Goal: Task Accomplishment & Management: Use online tool/utility

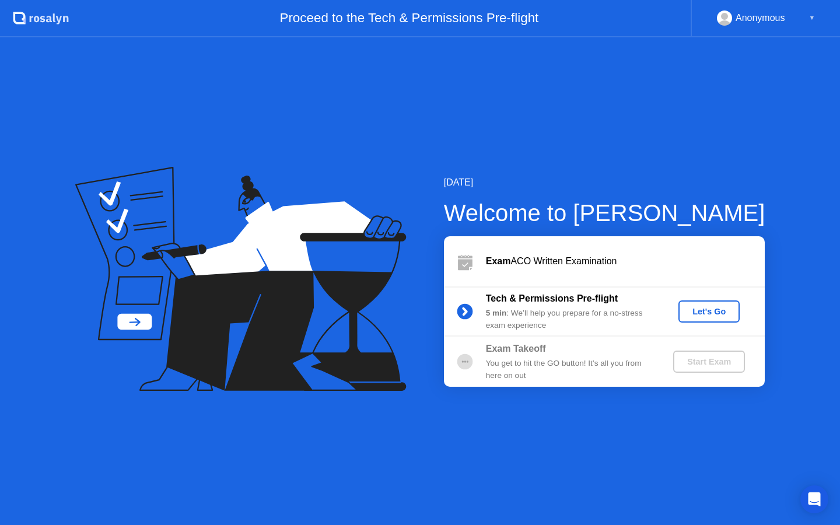
click at [705, 315] on div "Let's Go" at bounding box center [709, 311] width 52 height 9
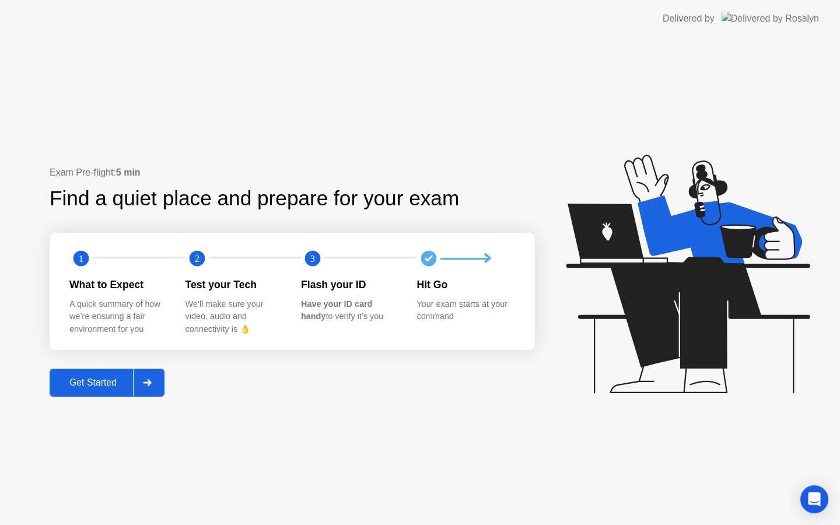
click at [124, 385] on div "Get Started" at bounding box center [93, 383] width 80 height 11
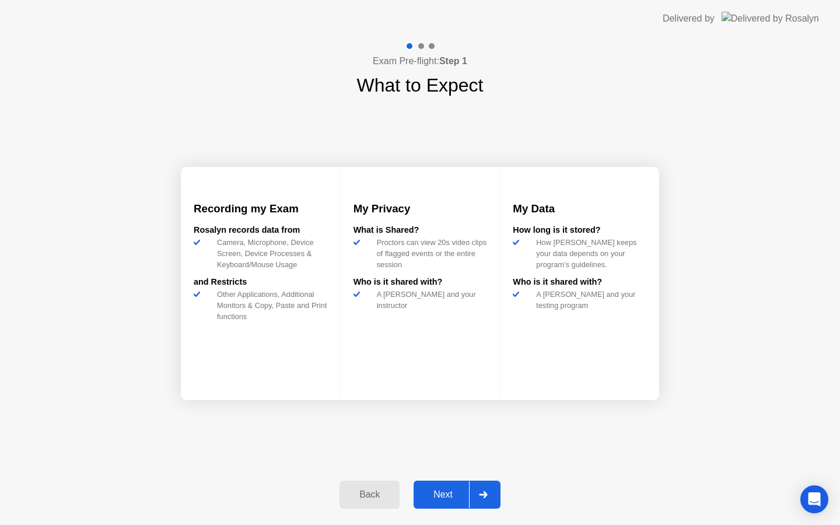
click at [457, 499] on div "Next" at bounding box center [443, 495] width 52 height 11
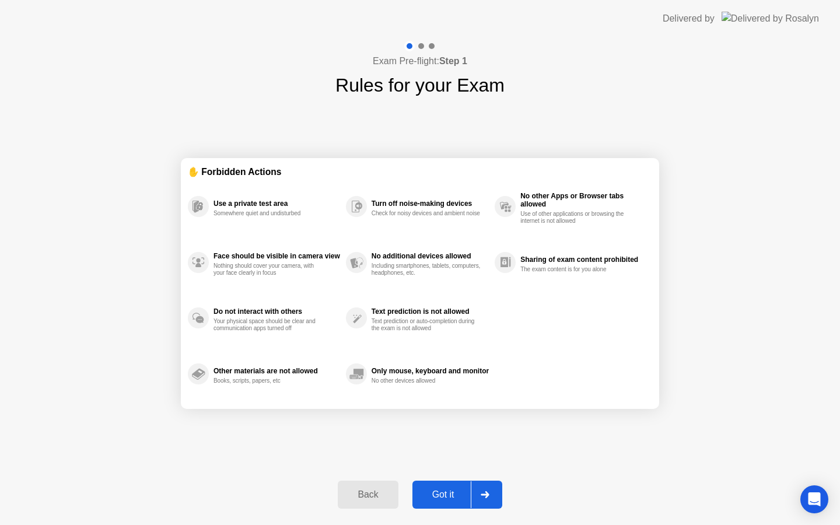
click at [457, 500] on div "Got it" at bounding box center [443, 495] width 55 height 11
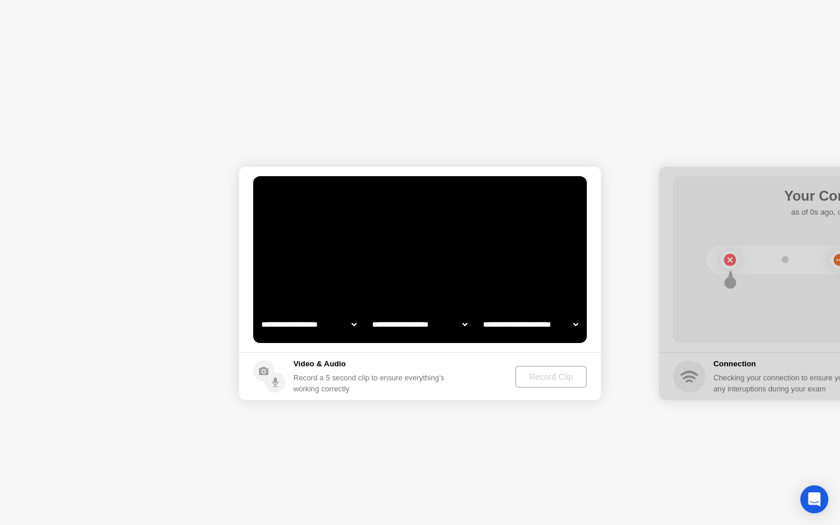
select select "**********"
select select "*******"
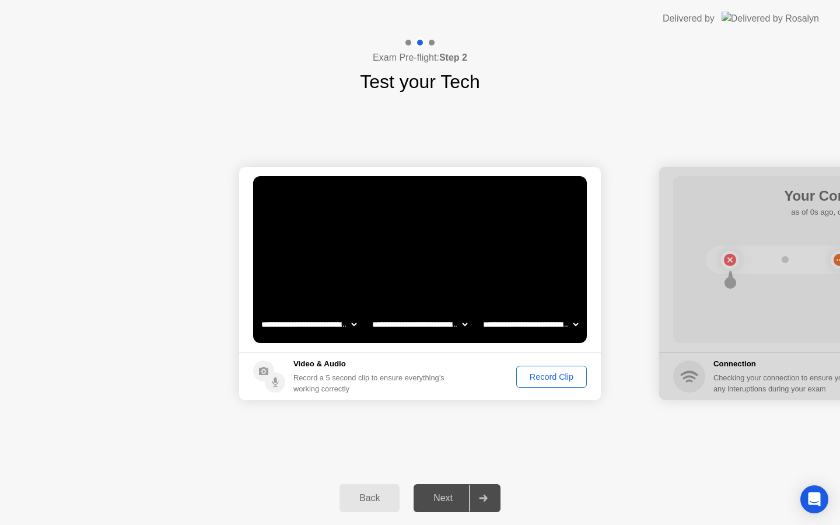
click at [452, 498] on div "Next" at bounding box center [443, 498] width 52 height 11
click at [489, 495] on div at bounding box center [483, 498] width 28 height 27
click at [544, 379] on div "Record Clip" at bounding box center [552, 376] width 62 height 9
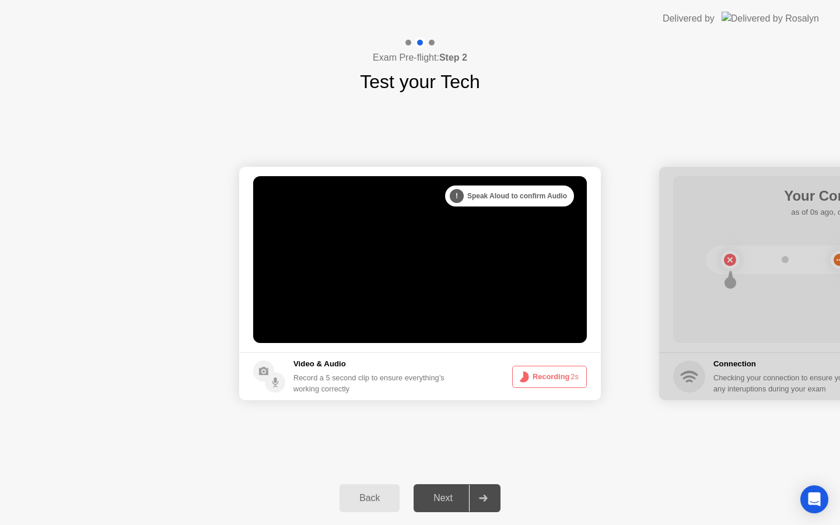
click at [544, 379] on button "Recording 2s" at bounding box center [549, 377] width 75 height 22
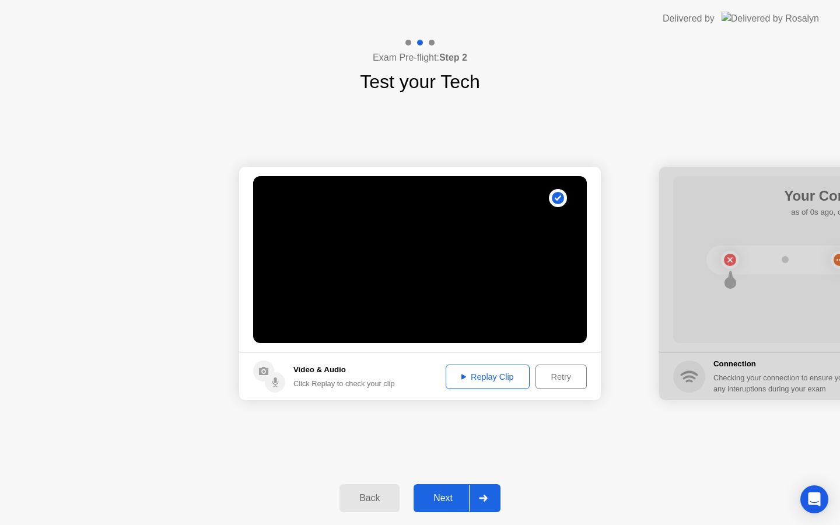
click at [484, 503] on div at bounding box center [483, 498] width 28 height 27
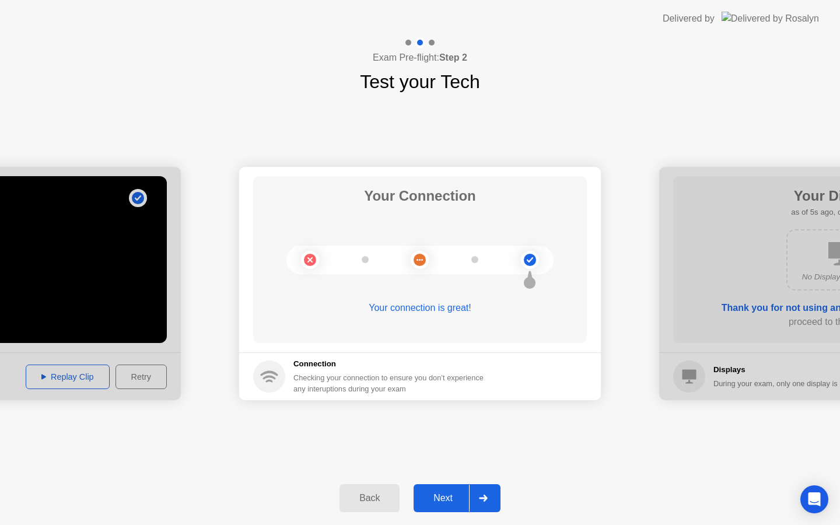
click at [486, 498] on icon at bounding box center [483, 498] width 8 height 7
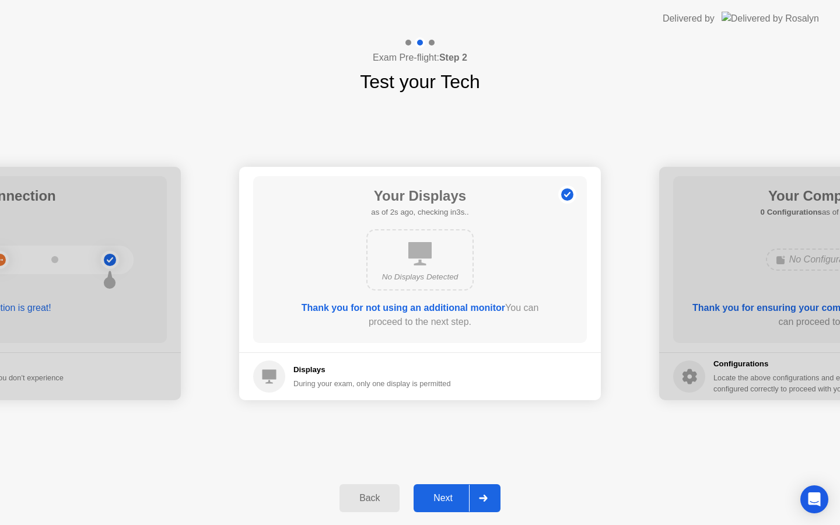
click at [491, 500] on div at bounding box center [483, 498] width 28 height 27
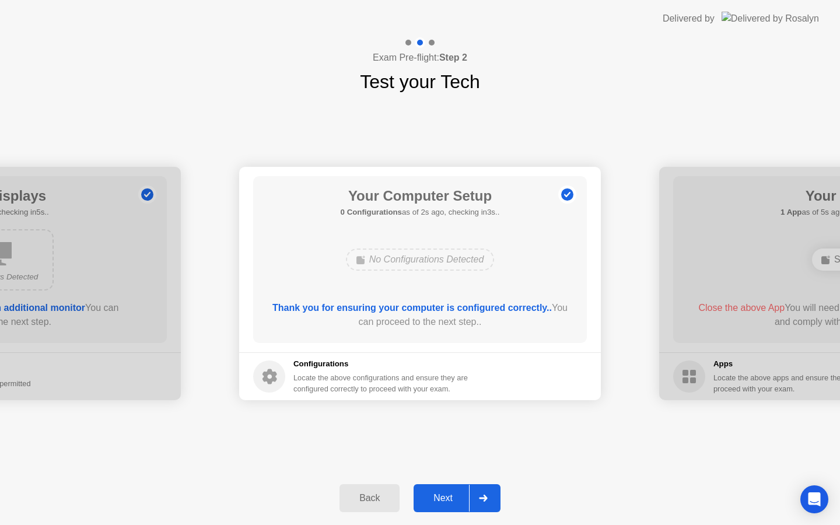
click at [491, 500] on div at bounding box center [483, 498] width 28 height 27
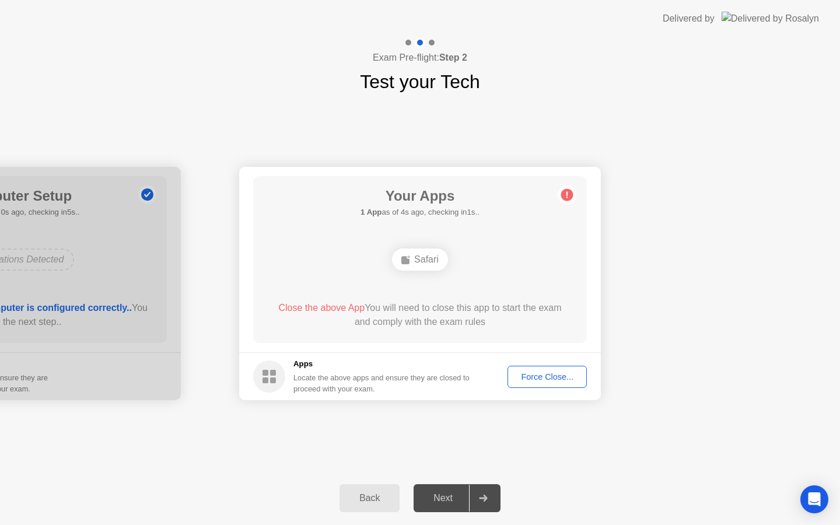
click at [526, 380] on div "Force Close..." at bounding box center [547, 376] width 71 height 9
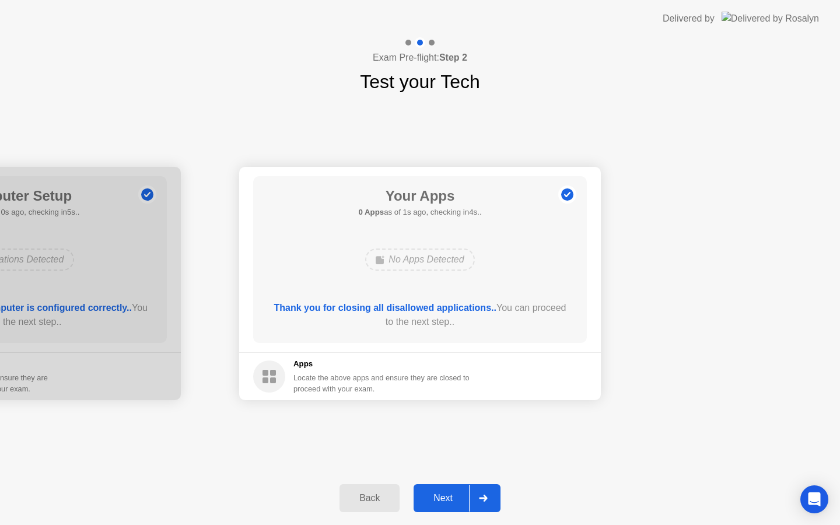
click at [488, 504] on div at bounding box center [483, 498] width 28 height 27
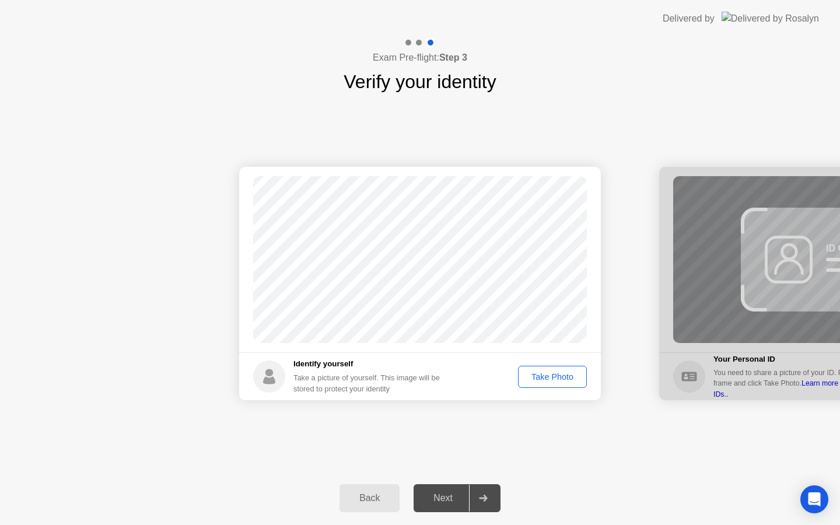
click at [542, 380] on div "Take Photo" at bounding box center [552, 376] width 61 height 9
click at [546, 377] on div "Retake" at bounding box center [560, 376] width 46 height 9
click at [546, 377] on div "Take Photo" at bounding box center [552, 376] width 61 height 9
click at [546, 377] on div "Retake" at bounding box center [560, 376] width 46 height 9
click at [546, 377] on div "Take Photo" at bounding box center [552, 376] width 61 height 9
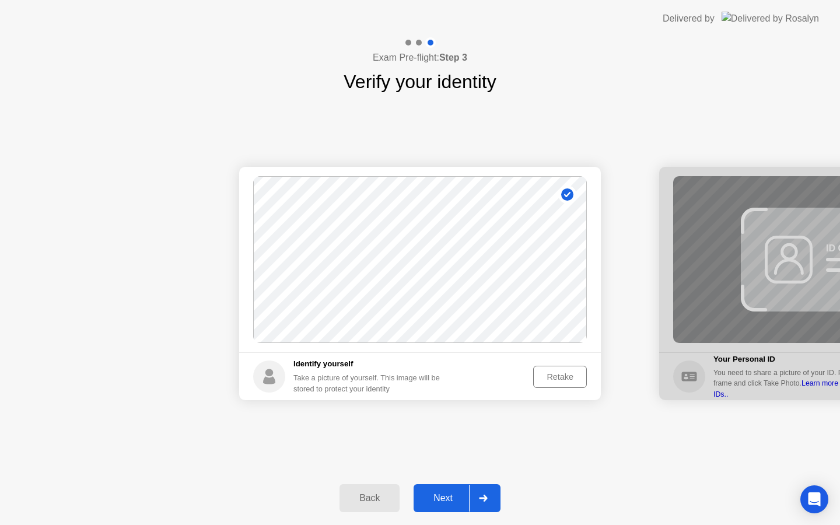
click at [479, 504] on div at bounding box center [483, 498] width 28 height 27
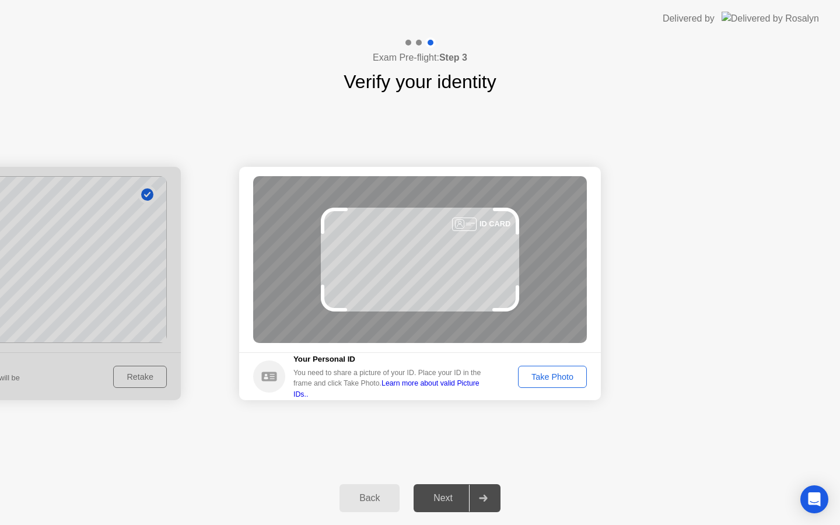
click at [545, 379] on div "Take Photo" at bounding box center [552, 376] width 61 height 9
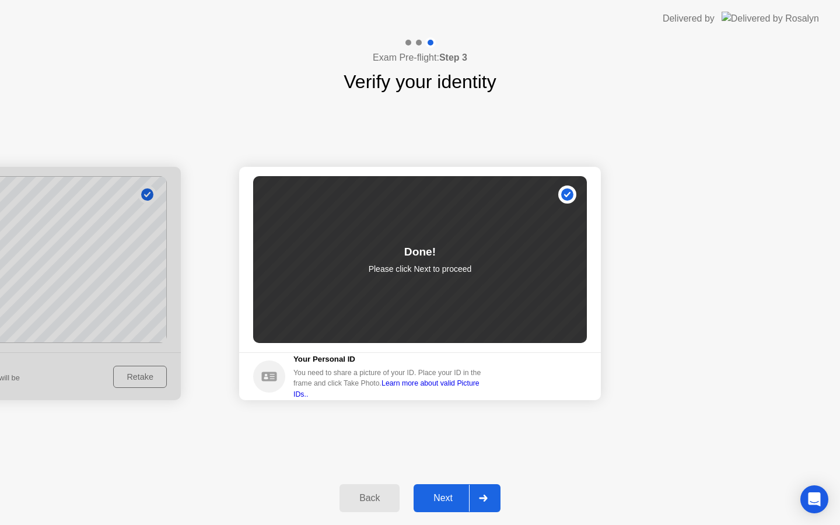
click at [459, 502] on div "Next" at bounding box center [443, 498] width 52 height 11
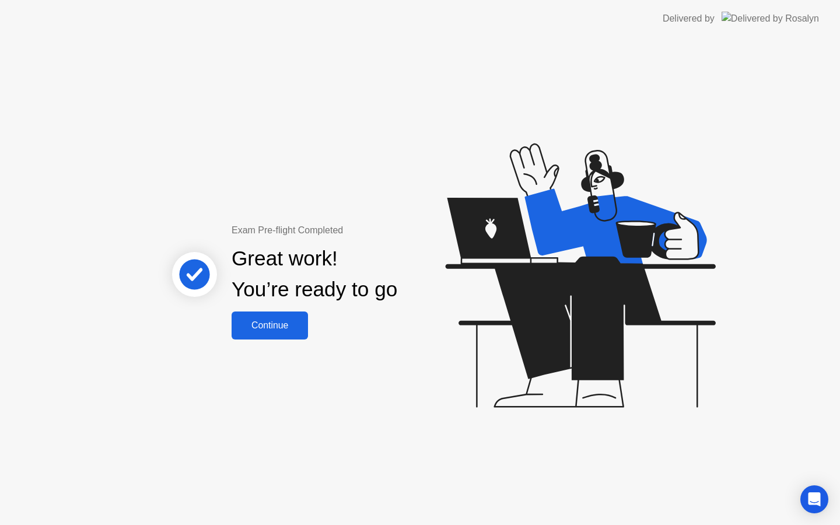
click at [262, 325] on div "Continue" at bounding box center [269, 325] width 69 height 11
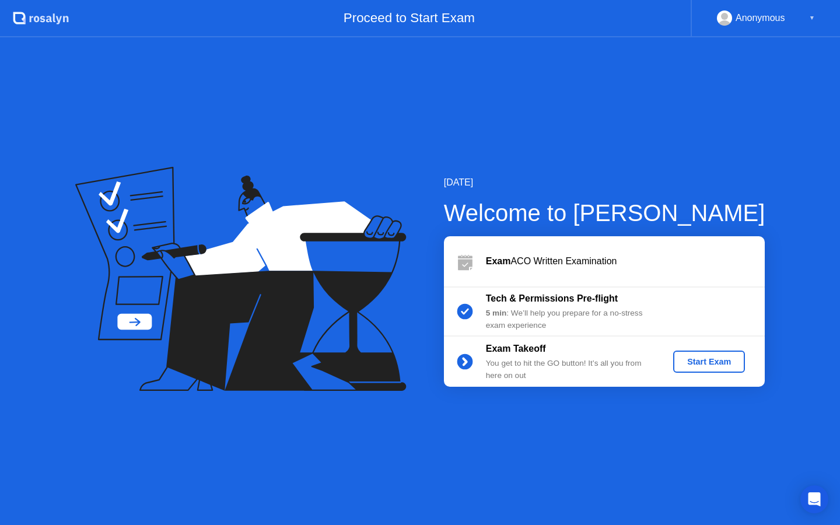
click at [720, 361] on div "Start Exam" at bounding box center [709, 361] width 62 height 9
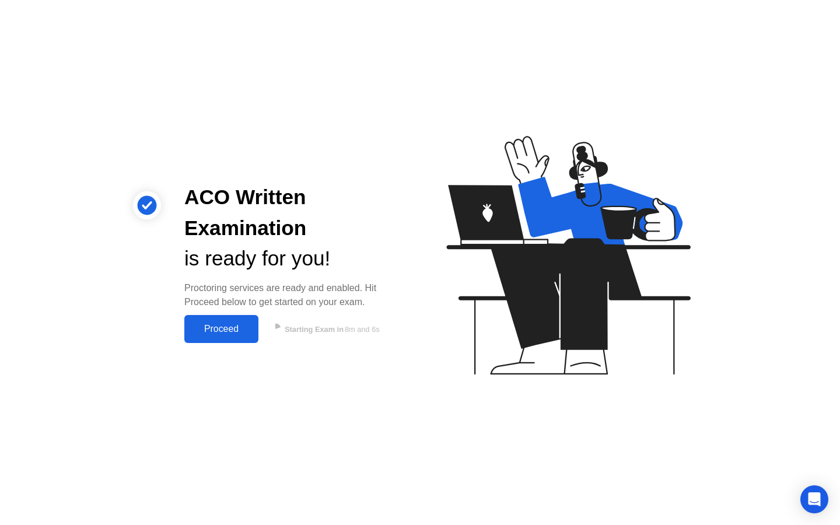
click at [242, 334] on div "Proceed" at bounding box center [221, 329] width 67 height 11
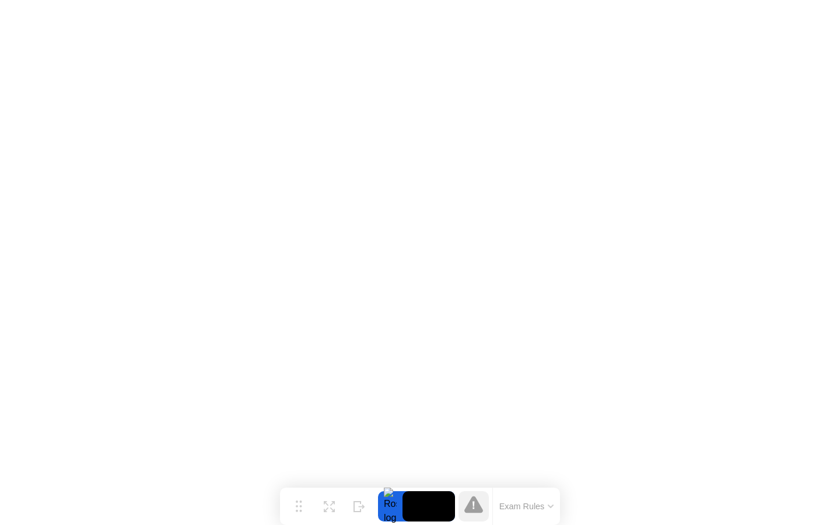
click at [553, 505] on icon at bounding box center [551, 507] width 6 height 4
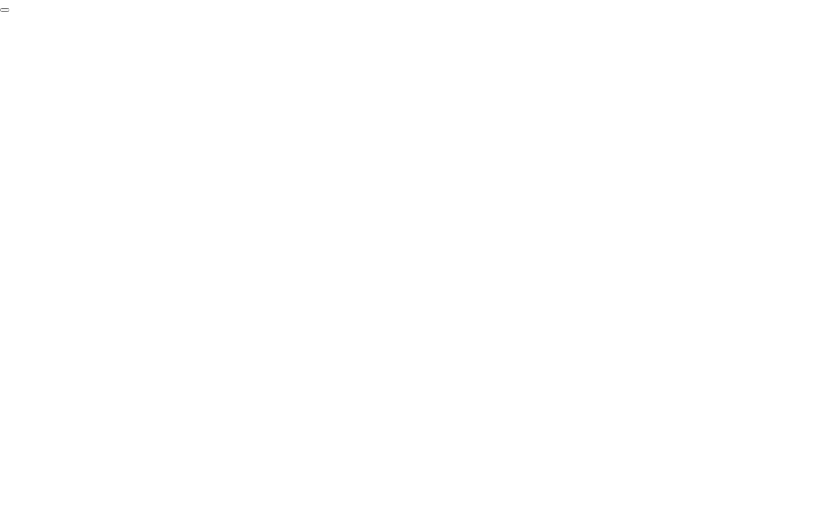
click div "End Proctoring Session"
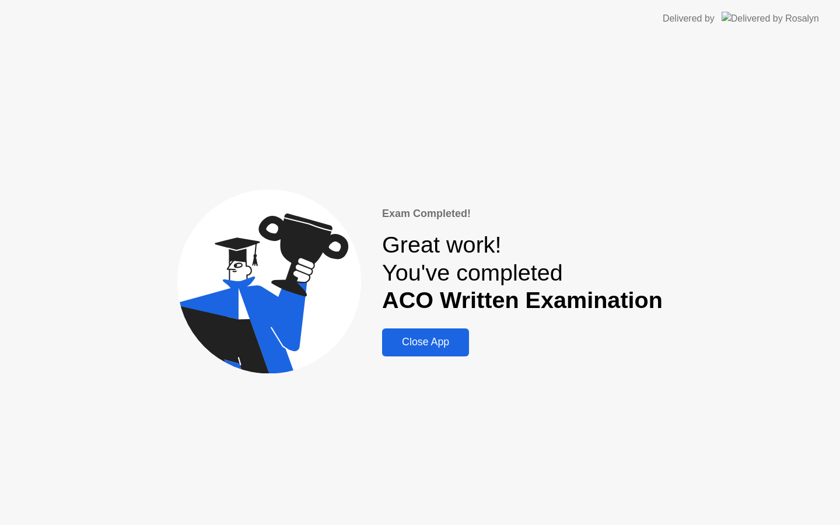
click at [452, 351] on button "Close App" at bounding box center [425, 343] width 87 height 28
